Goal: Information Seeking & Learning: Learn about a topic

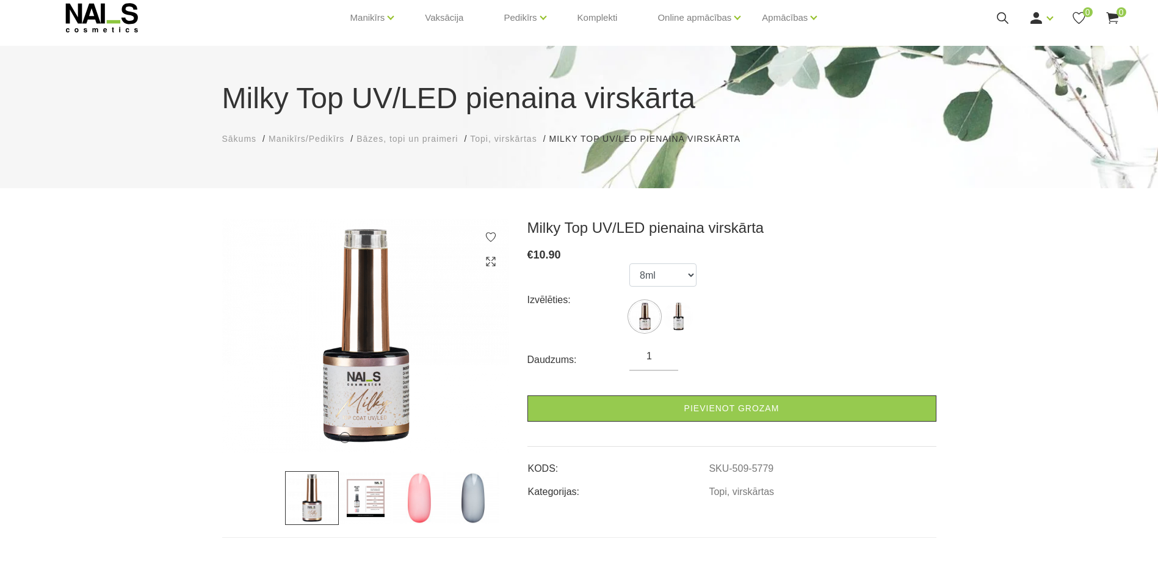
scroll to position [61, 0]
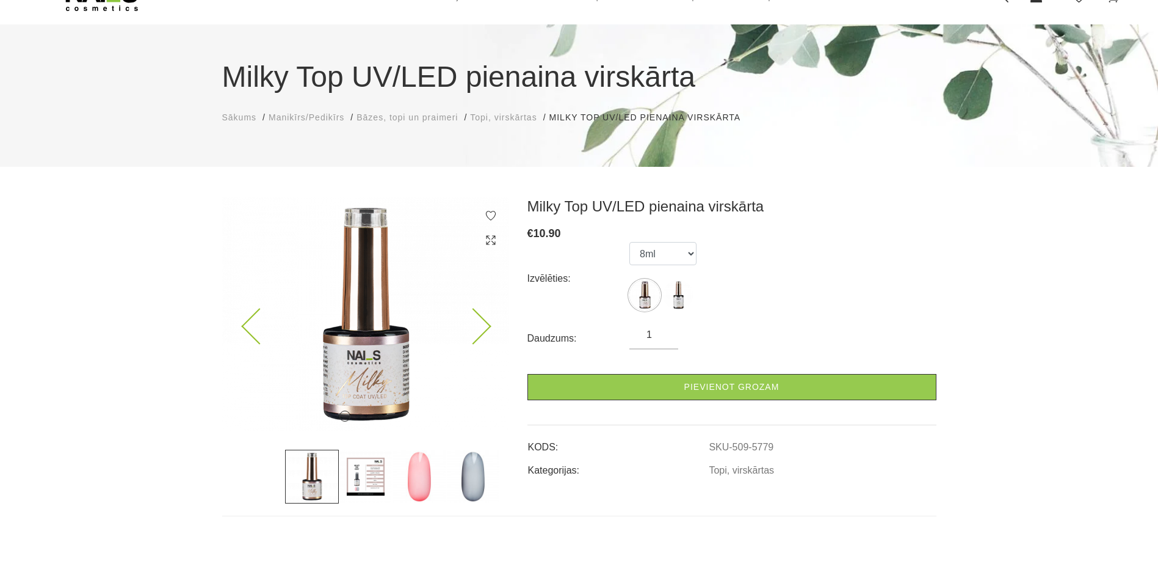
click at [462, 331] on icon at bounding box center [473, 326] width 36 height 36
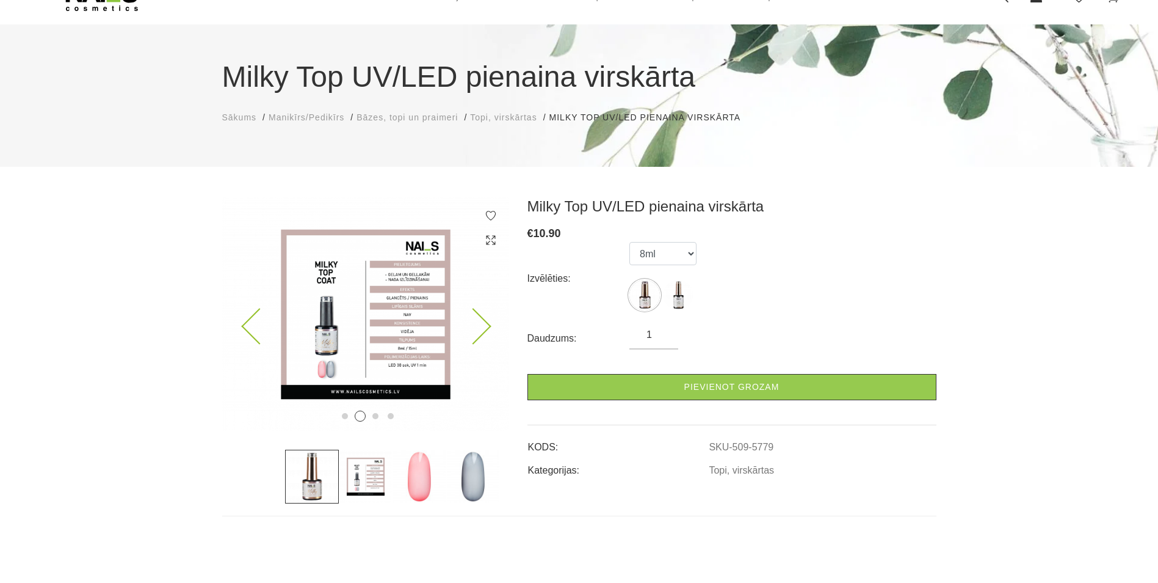
click at [462, 331] on icon at bounding box center [473, 326] width 36 height 36
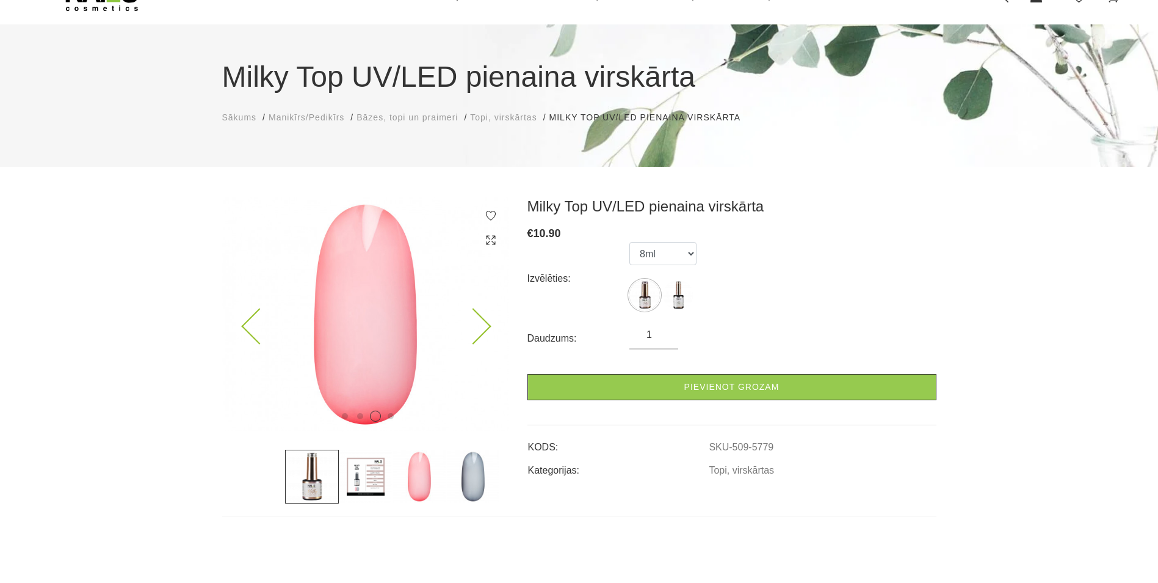
click at [462, 331] on icon at bounding box center [473, 326] width 36 height 36
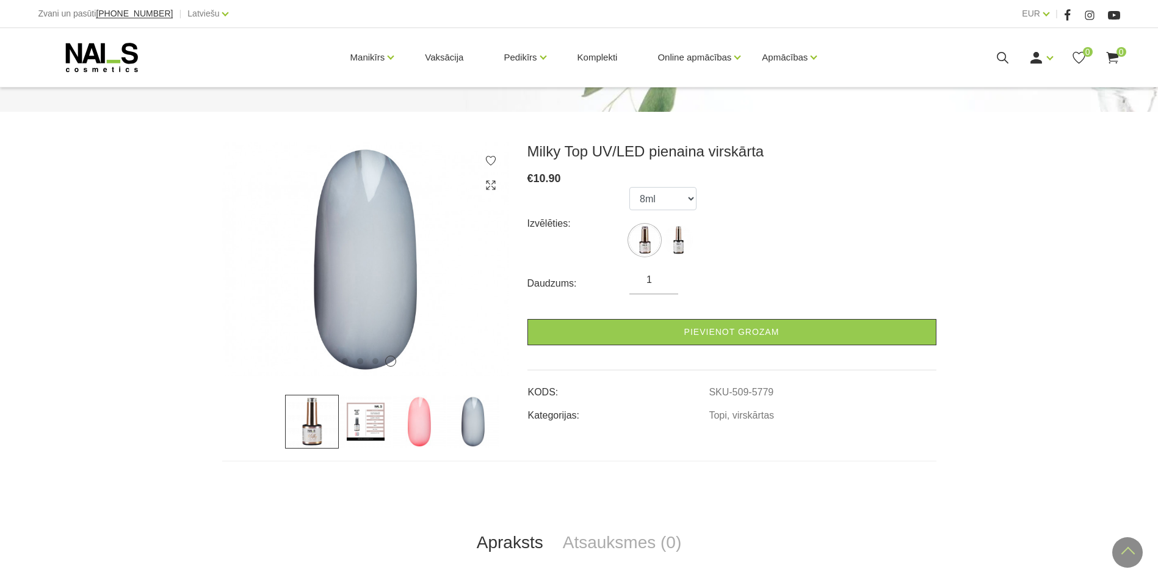
scroll to position [0, 0]
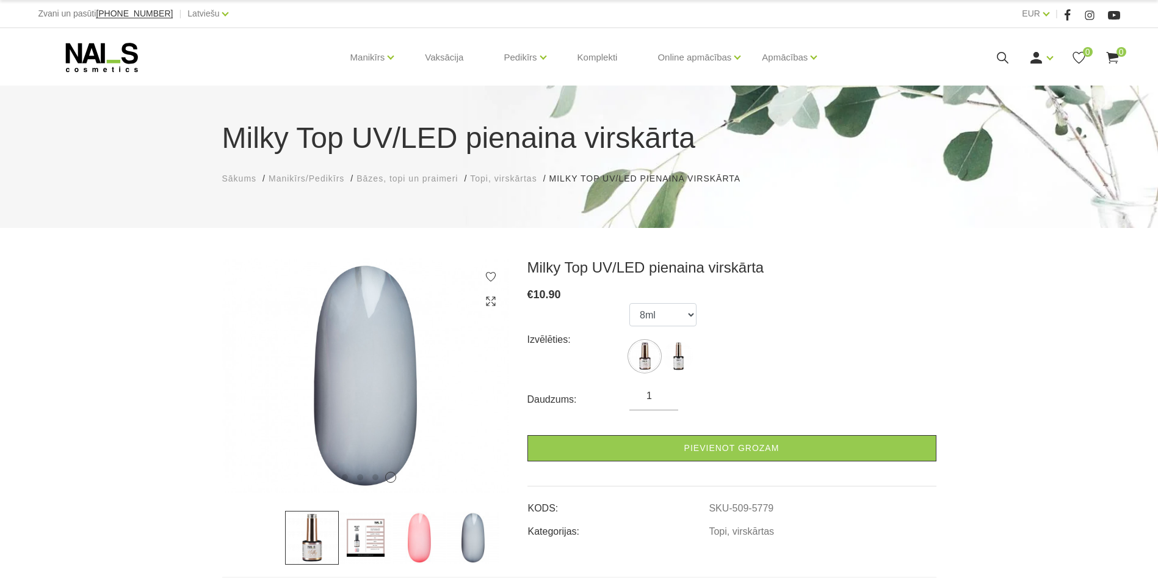
click at [518, 176] on span "Topi, virskārtas" at bounding box center [503, 178] width 67 height 10
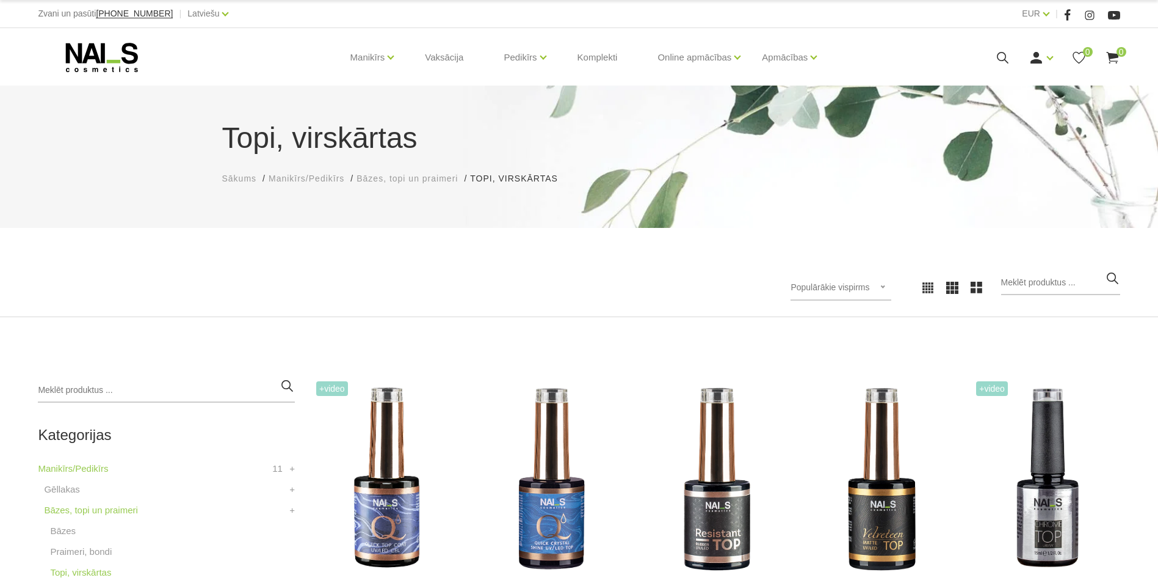
click at [382, 177] on span "Bāzes, topi un praimeri" at bounding box center [407, 178] width 101 height 10
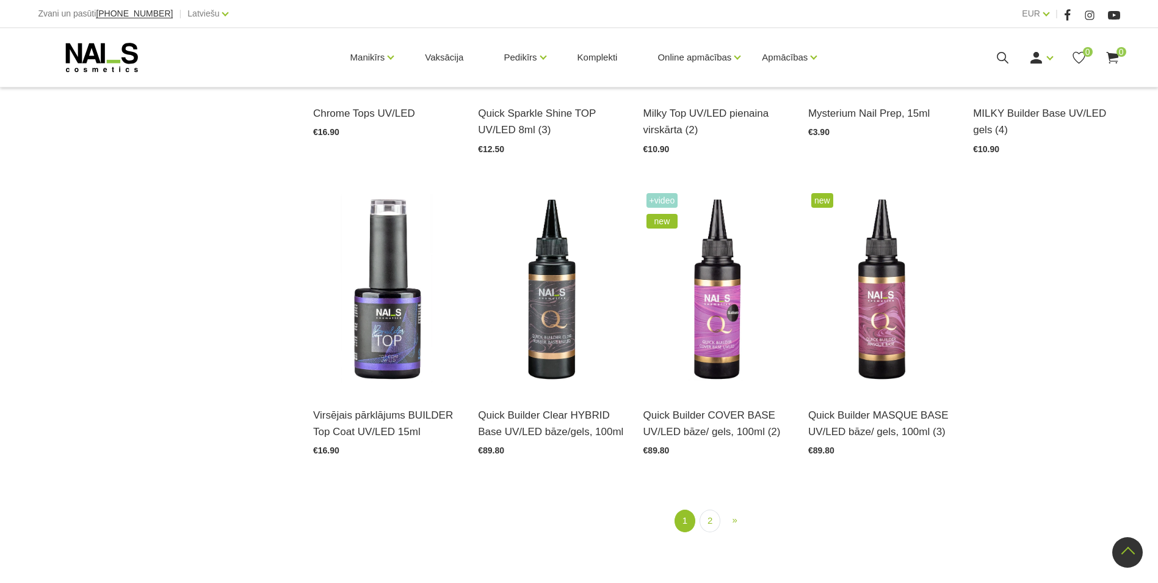
scroll to position [1466, 0]
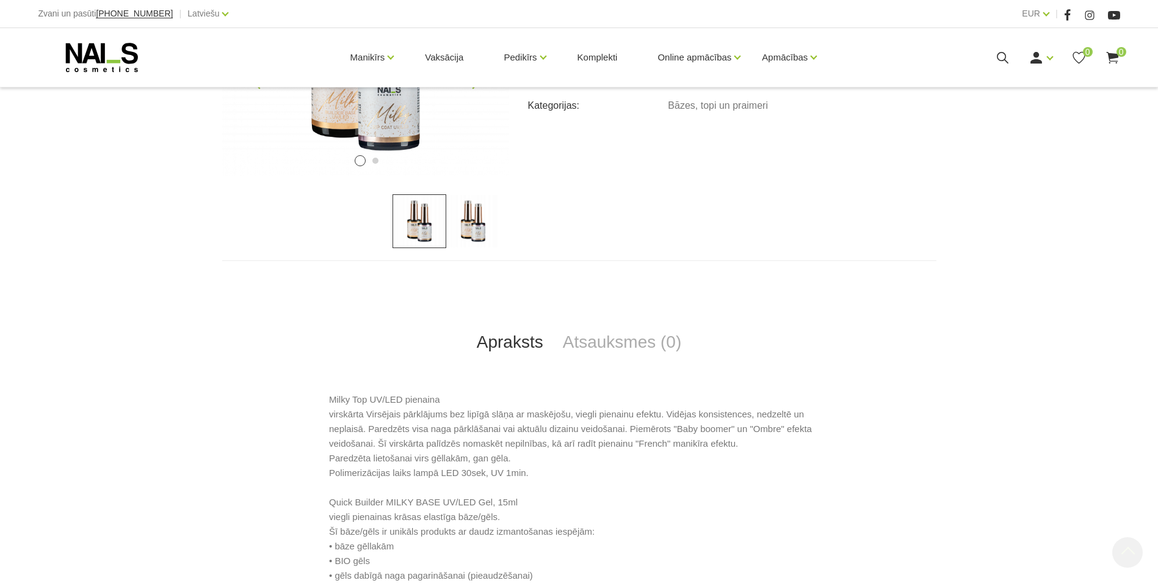
scroll to position [366, 0]
